Goal: Check status: Check status

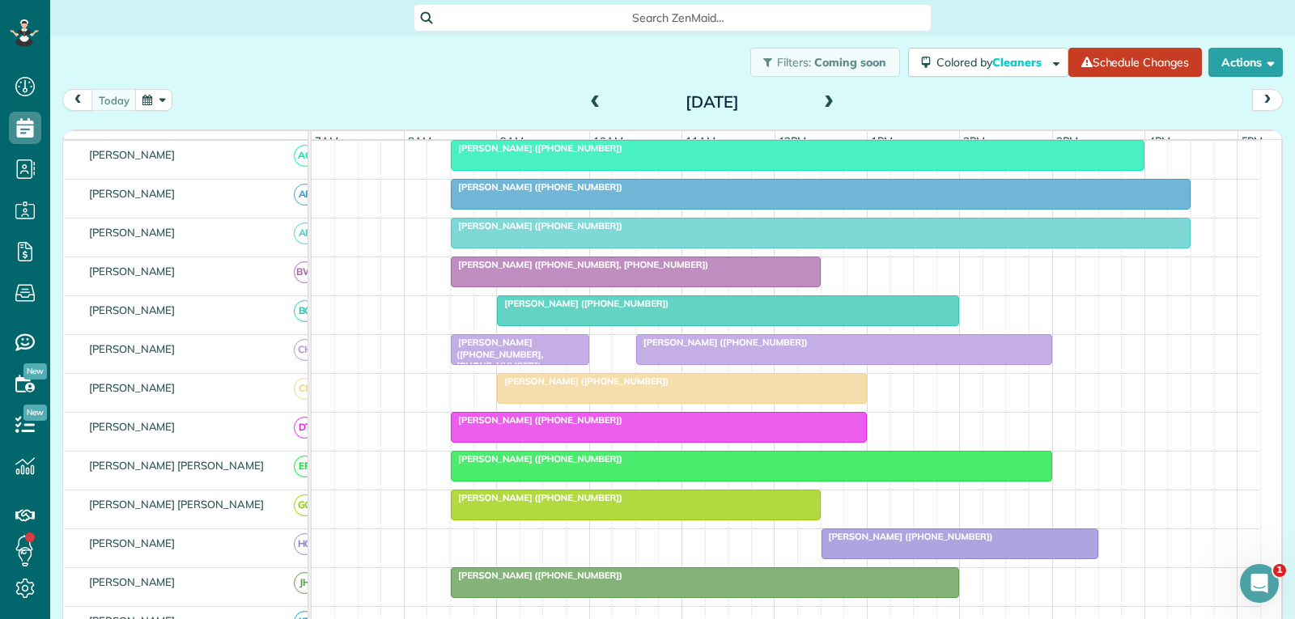
scroll to position [243, 0]
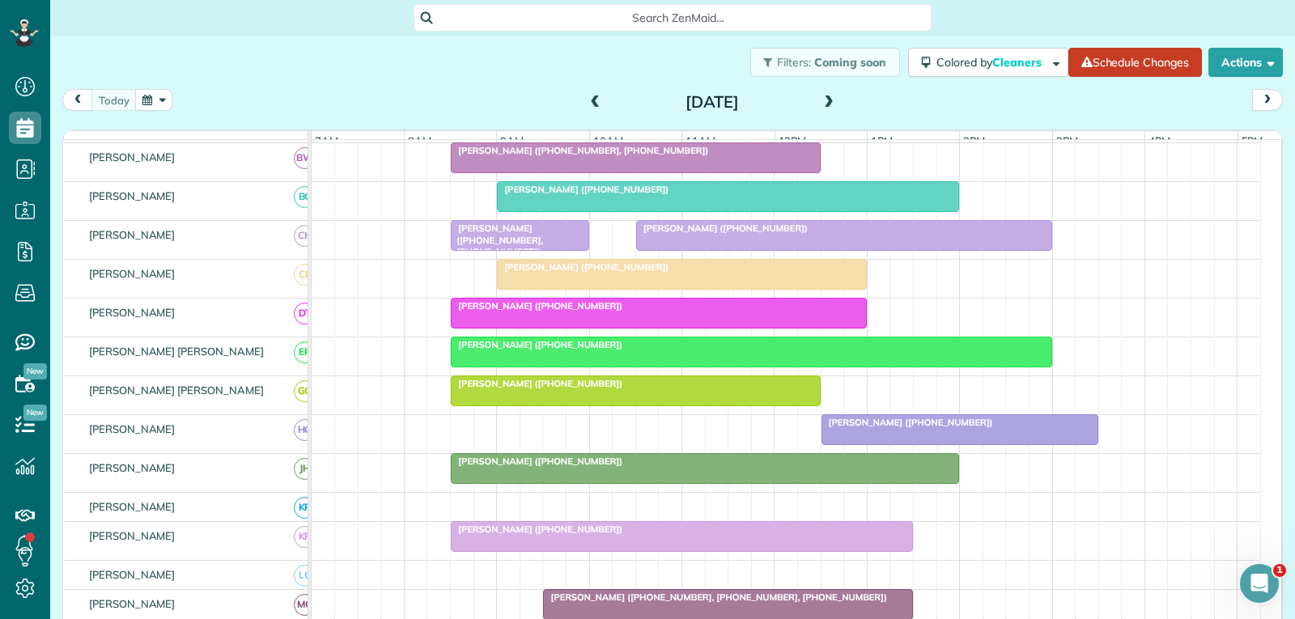
scroll to position [324, 0]
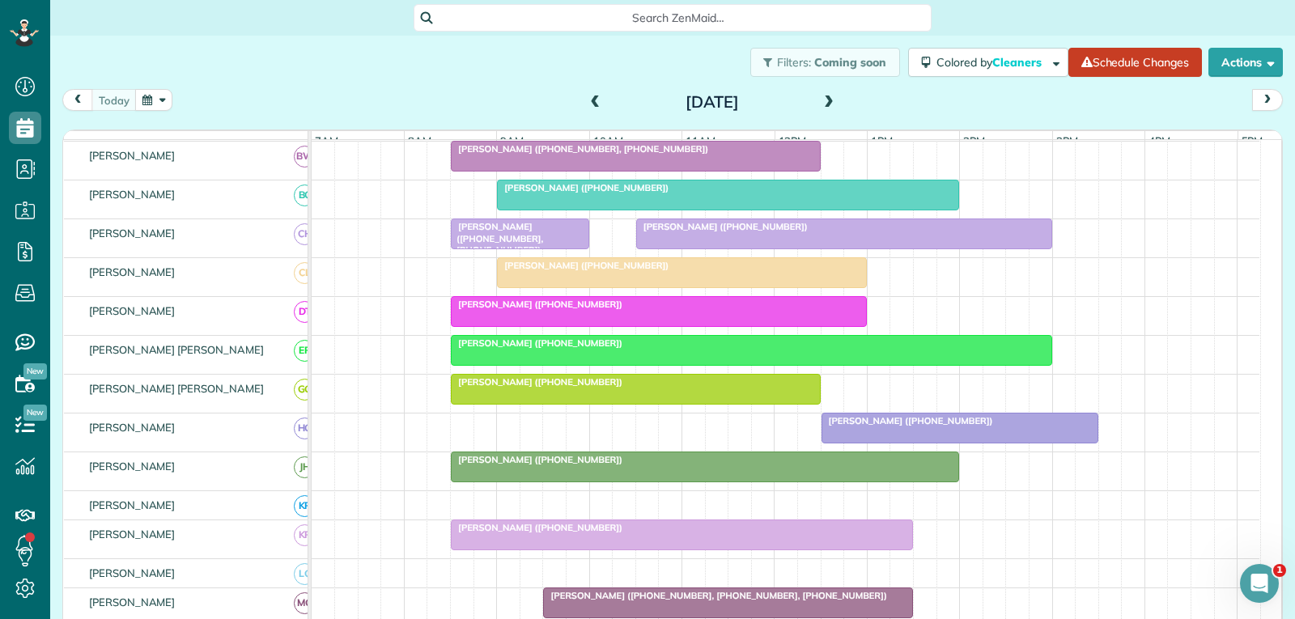
click at [938, 427] on span "[PERSON_NAME] ([PHONE_NUMBER])" at bounding box center [907, 420] width 173 height 11
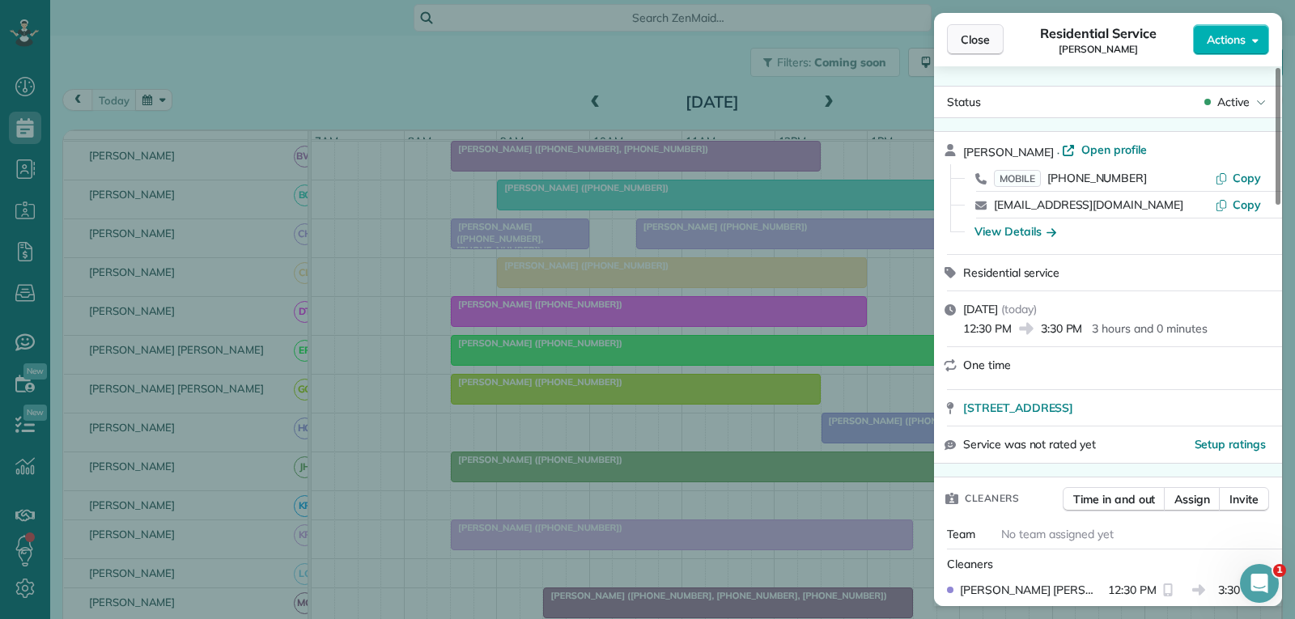
click at [972, 39] on span "Close" at bounding box center [975, 40] width 29 height 16
